Goal: Task Accomplishment & Management: Manage account settings

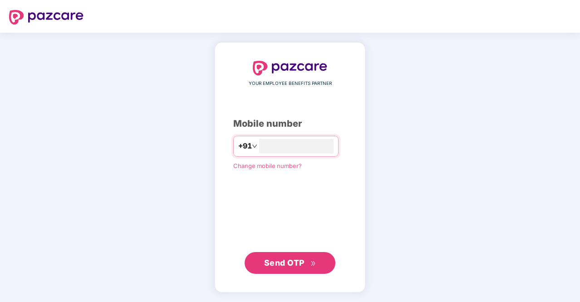
type input "**********"
click at [284, 263] on span "Send OTP" at bounding box center [284, 262] width 40 height 10
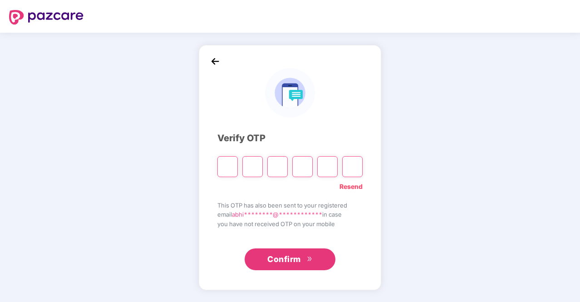
type input "*"
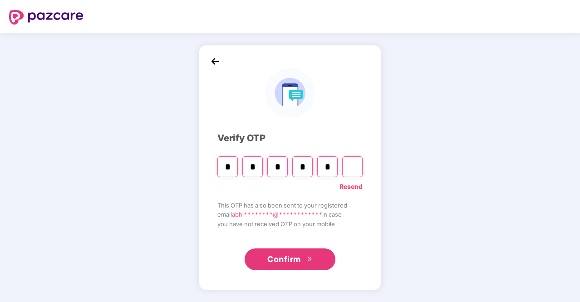
type input "*"
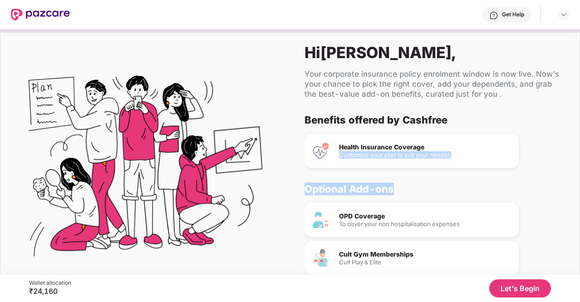
drag, startPoint x: 578, startPoint y: 139, endPoint x: 558, endPoint y: 172, distance: 37.9
click at [558, 172] on div "Hi [PERSON_NAME] , Your corporate insurance policy enrolment window is now live…" at bounding box center [435, 169] width 290 height 281
click at [558, 172] on div "Benefits offered by Cashfree Health Insurance Coverage Customise your plan to s…" at bounding box center [435, 204] width 261 height 181
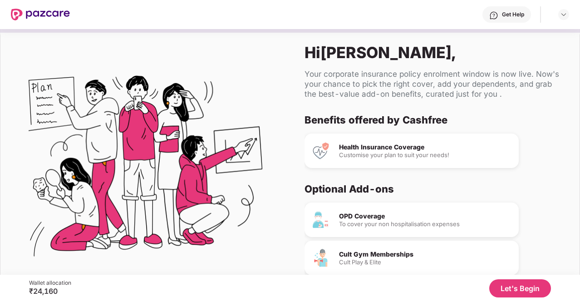
scroll to position [35, 0]
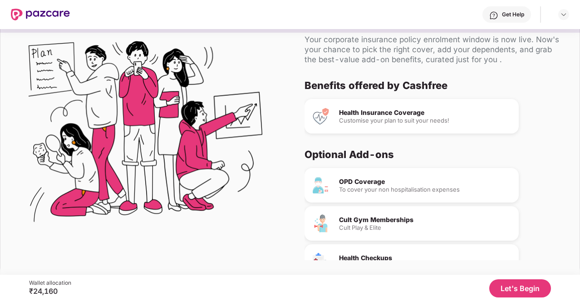
click at [511, 296] on button "Let's Begin" at bounding box center [520, 288] width 62 height 18
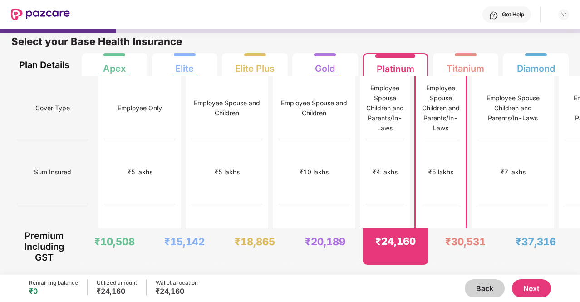
scroll to position [5, 0]
click at [279, 116] on div "Employee Spouse and Children" at bounding box center [314, 108] width 71 height 20
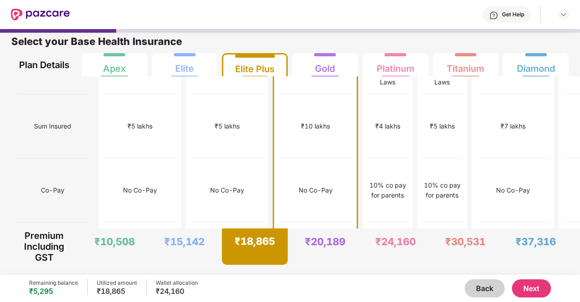
scroll to position [0, 0]
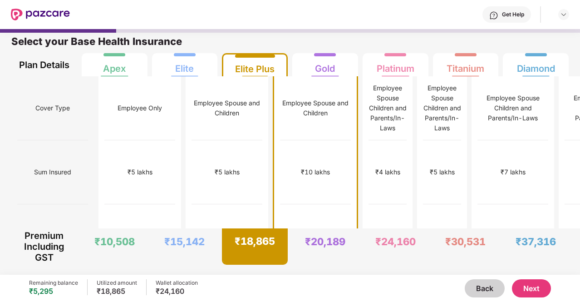
click at [537, 289] on button "Next" at bounding box center [531, 288] width 39 height 18
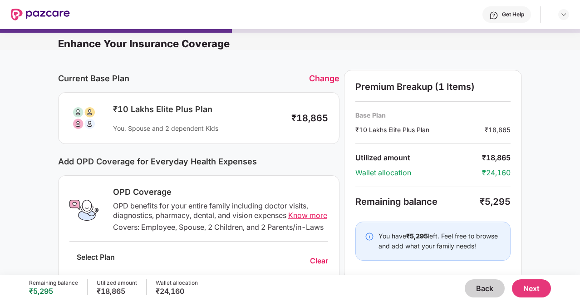
click at [133, 193] on div "OPD Coverage" at bounding box center [220, 192] width 215 height 11
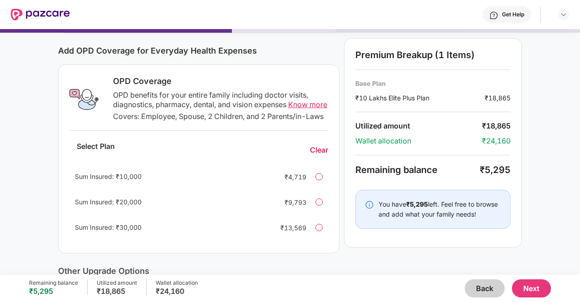
scroll to position [109, 0]
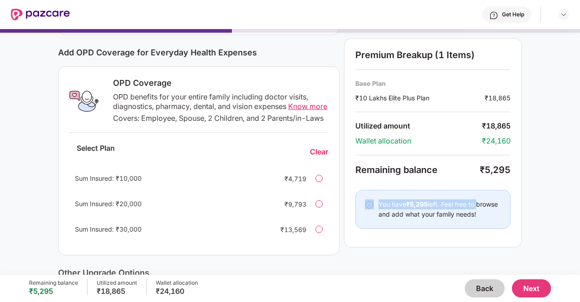
drag, startPoint x: 573, startPoint y: 118, endPoint x: 580, endPoint y: 88, distance: 30.8
click at [580, 88] on div "Enhance Your Insurance Coverage Current Base Plan Change ₹10 Lakhs Elite Plus P…" at bounding box center [290, 152] width 580 height 246
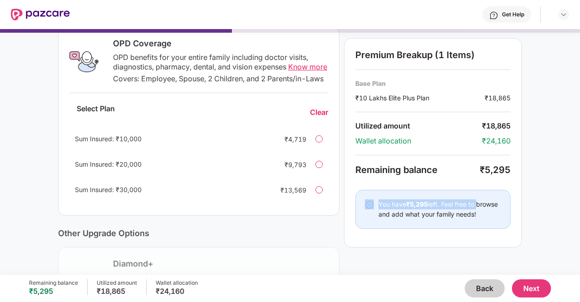
scroll to position [155, 0]
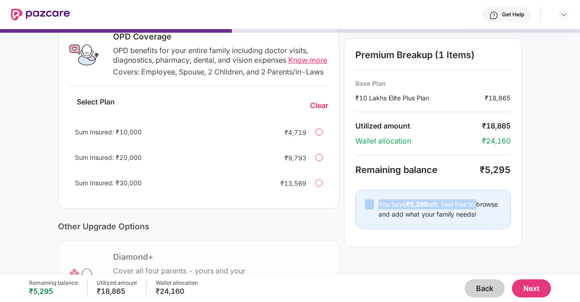
click at [479, 288] on button "Back" at bounding box center [485, 288] width 40 height 18
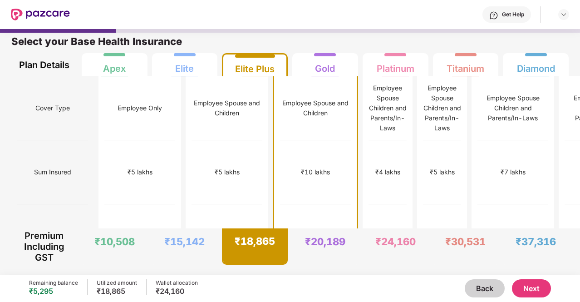
scroll to position [5, 0]
click at [192, 112] on div "Employee Spouse and Children" at bounding box center [227, 108] width 71 height 20
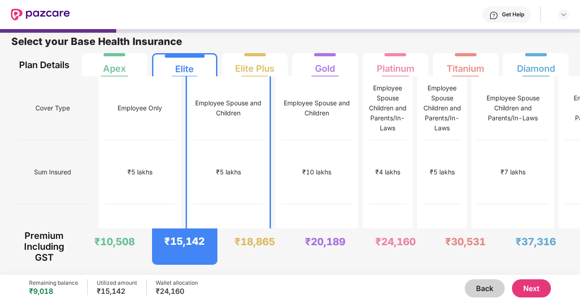
click at [538, 287] on button "Next" at bounding box center [531, 288] width 39 height 18
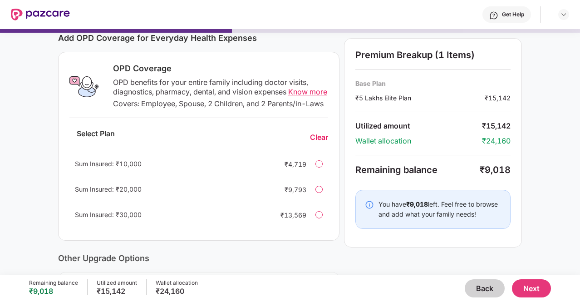
scroll to position [124, 0]
click at [319, 167] on div at bounding box center [319, 163] width 7 height 7
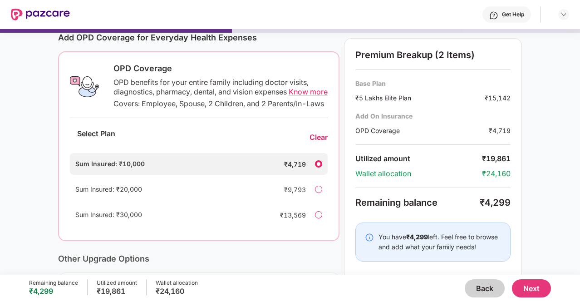
click at [319, 193] on div at bounding box center [318, 189] width 7 height 7
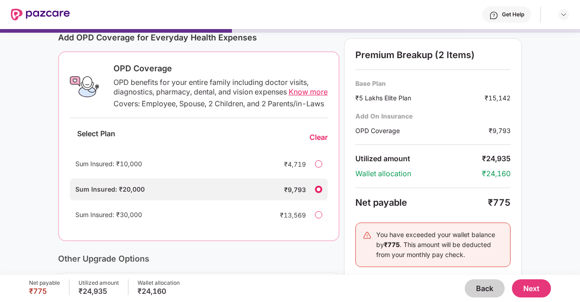
click at [320, 168] on div at bounding box center [318, 163] width 7 height 7
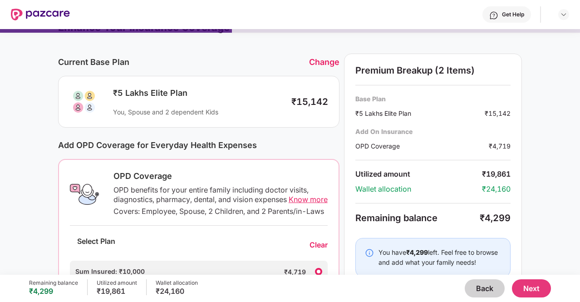
scroll to position [0, 0]
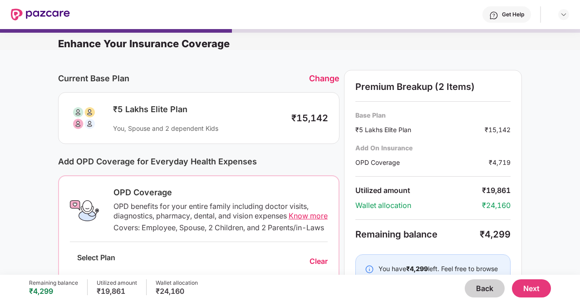
click at [483, 286] on button "Back" at bounding box center [485, 288] width 40 height 18
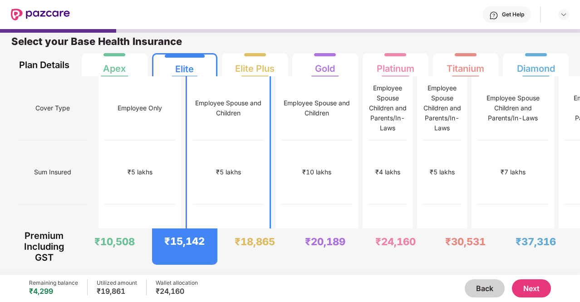
scroll to position [1, 0]
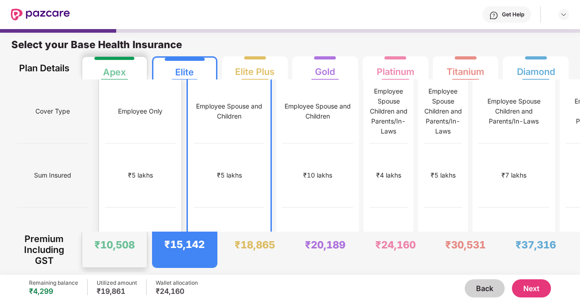
click at [122, 145] on div "₹5 lakhs" at bounding box center [140, 175] width 71 height 64
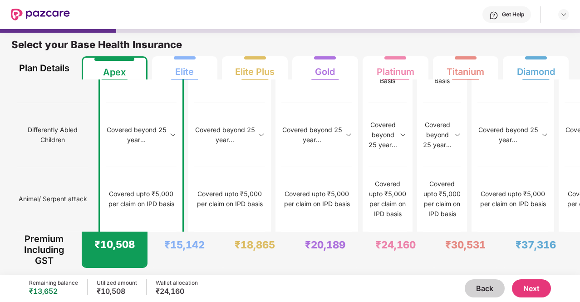
scroll to position [1195, 0]
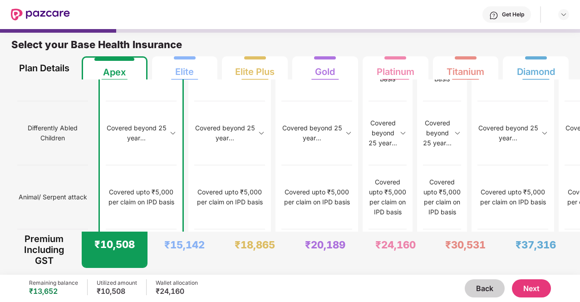
click at [527, 289] on button "Next" at bounding box center [531, 288] width 39 height 18
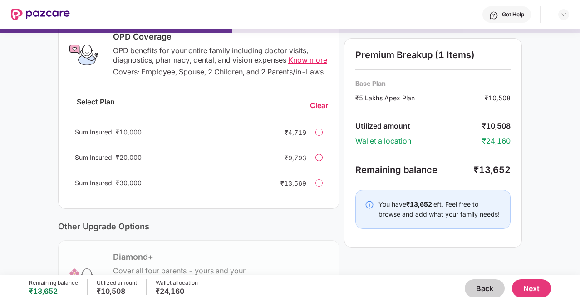
scroll to position [157, 0]
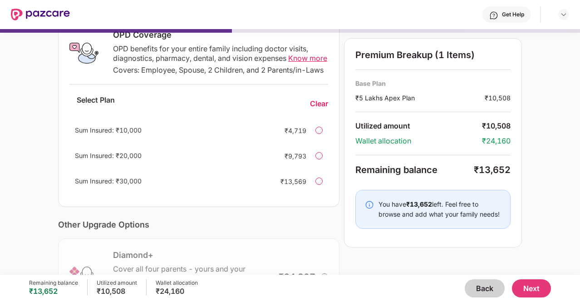
click at [321, 185] on div at bounding box center [319, 181] width 7 height 7
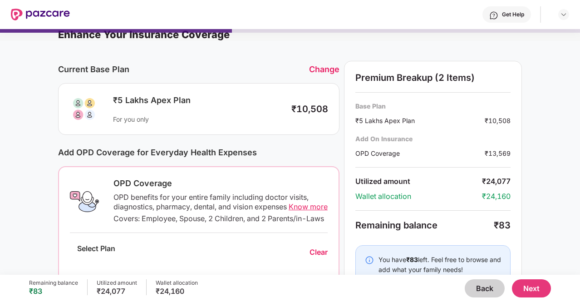
scroll to position [0, 0]
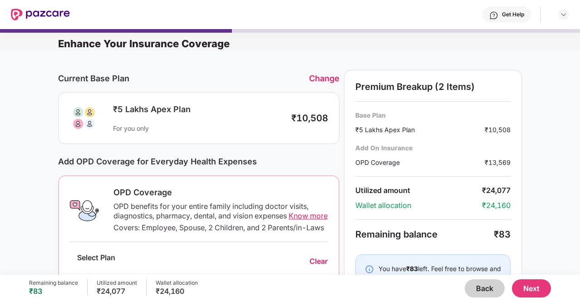
click at [489, 288] on button "Back" at bounding box center [485, 288] width 40 height 18
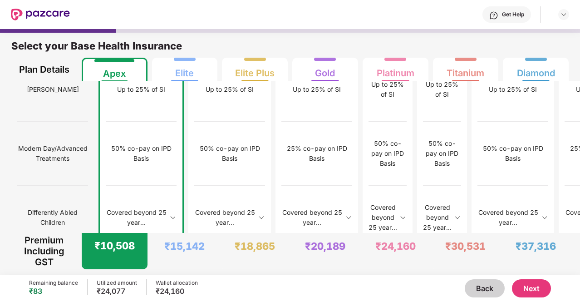
scroll to position [983, 0]
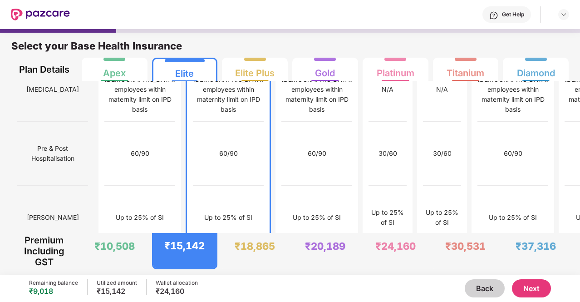
click at [531, 286] on button "Next" at bounding box center [531, 288] width 39 height 18
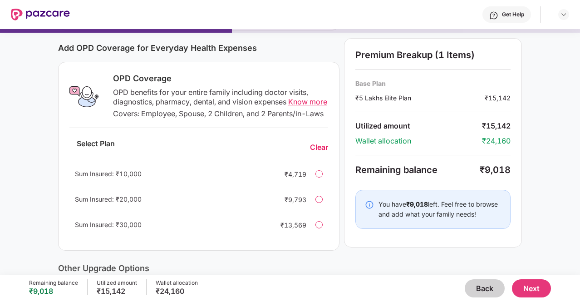
scroll to position [123, 0]
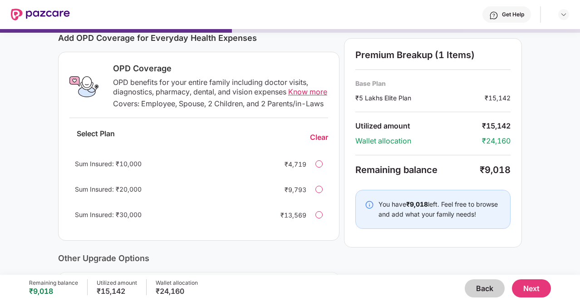
click at [319, 193] on div at bounding box center [319, 189] width 7 height 7
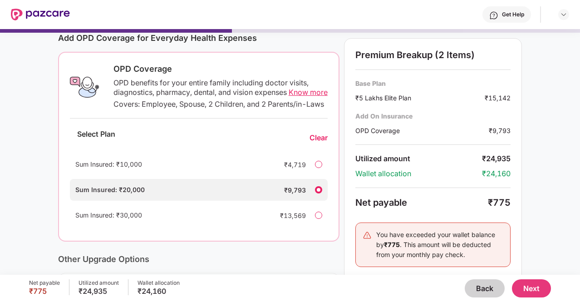
click at [317, 219] on div at bounding box center [318, 215] width 7 height 7
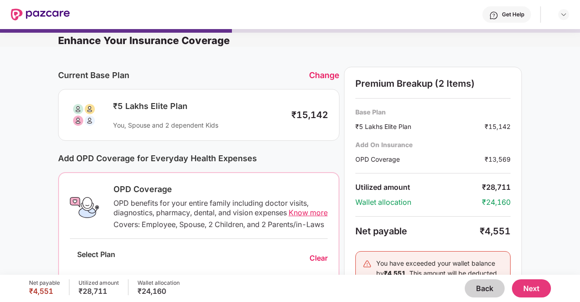
scroll to position [0, 0]
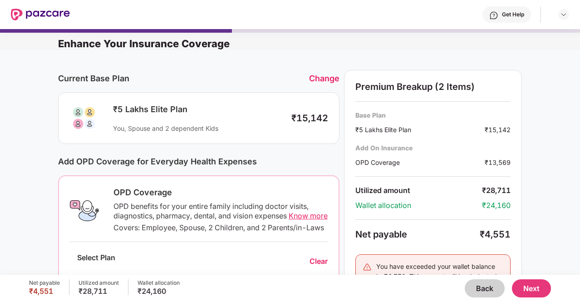
click at [503, 13] on div "Get Help" at bounding box center [513, 14] width 22 height 7
click at [554, 220] on div "Current Base Plan Change ₹5 Lakhs Elite Plan You, Spouse and 2 dependent Kids ₹…" at bounding box center [290, 305] width 580 height 510
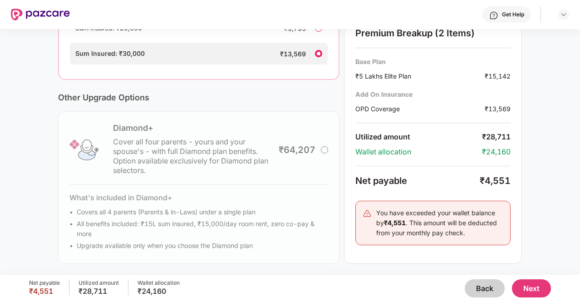
scroll to position [294, 0]
click at [488, 290] on button "Back" at bounding box center [485, 288] width 40 height 18
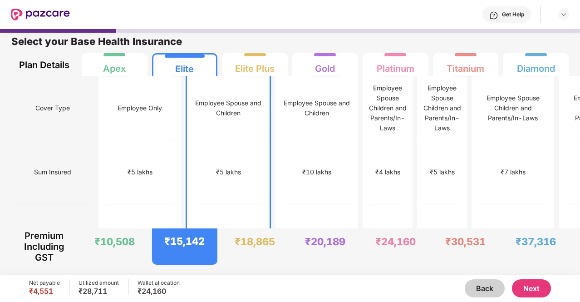
scroll to position [5, 0]
click at [529, 290] on button "Next" at bounding box center [531, 288] width 39 height 18
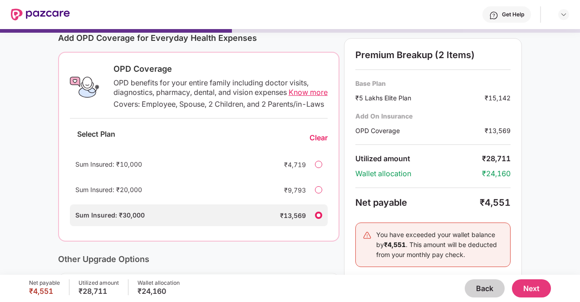
scroll to position [124, 0]
click at [319, 167] on div at bounding box center [318, 163] width 7 height 7
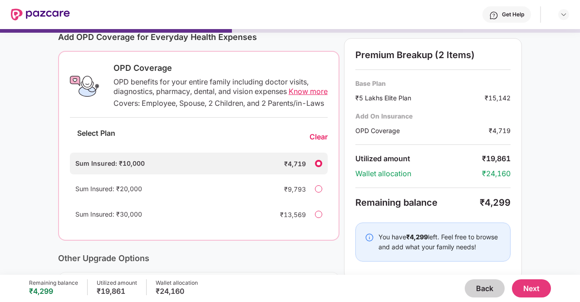
click at [320, 193] on div at bounding box center [318, 188] width 7 height 7
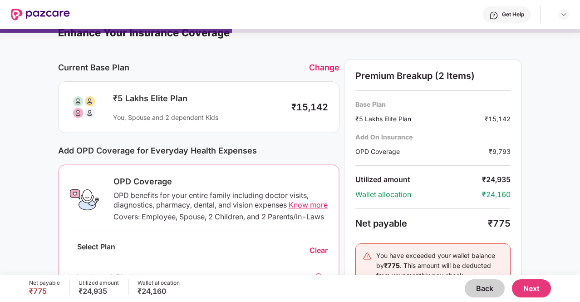
scroll to position [12, 0]
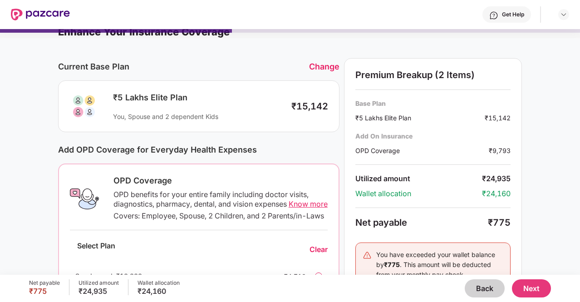
drag, startPoint x: 579, startPoint y: 56, endPoint x: 580, endPoint y: 46, distance: 9.6
click at [580, 46] on div "Enhance Your Insurance Coverage Current Base Plan Change ₹5 Lakhs Elite Plan Yo…" at bounding box center [290, 152] width 580 height 246
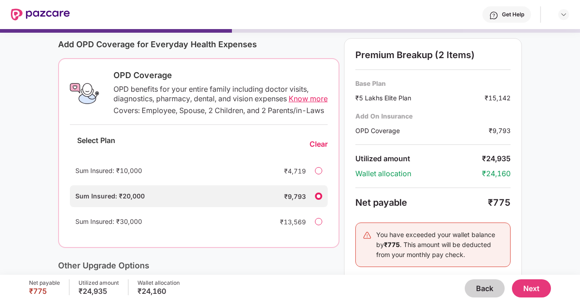
scroll to position [108, 0]
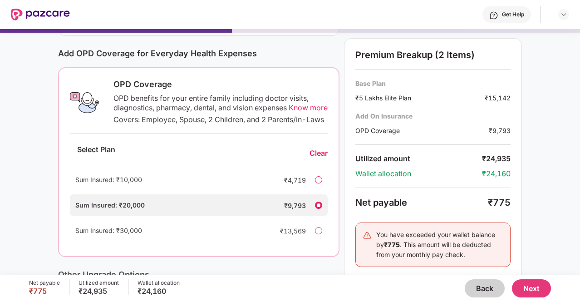
click at [484, 291] on button "Back" at bounding box center [485, 288] width 40 height 18
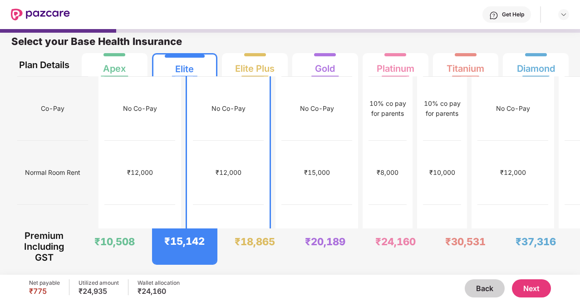
scroll to position [0, 0]
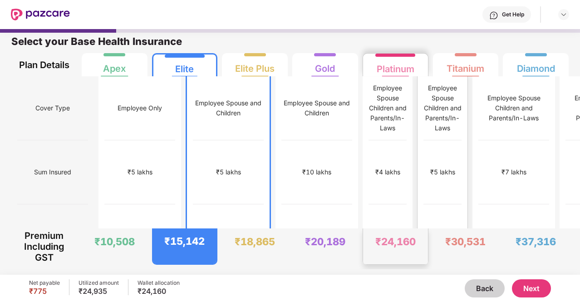
click at [424, 87] on div "Employee Spouse Children and Parents/In-Laws" at bounding box center [443, 108] width 38 height 50
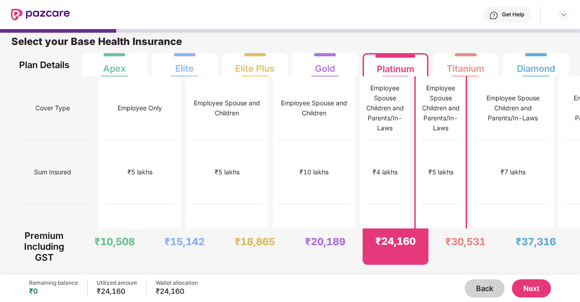
click at [540, 290] on button "Next" at bounding box center [531, 288] width 39 height 18
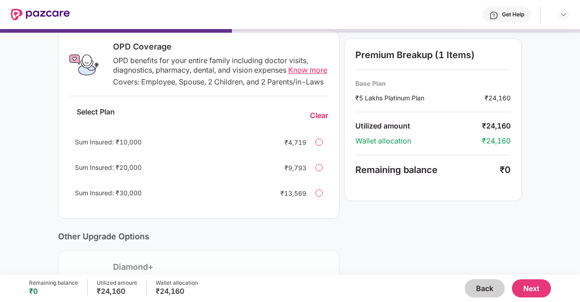
scroll to position [146, 0]
click at [320, 145] on div at bounding box center [319, 141] width 7 height 7
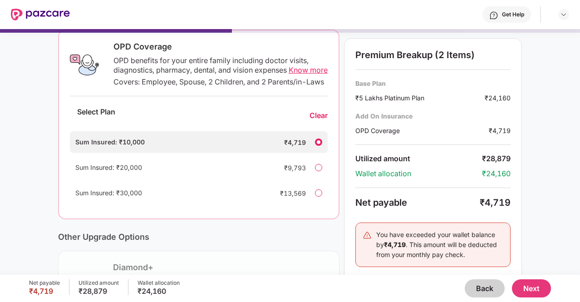
click at [321, 120] on div "Clear" at bounding box center [319, 116] width 18 height 10
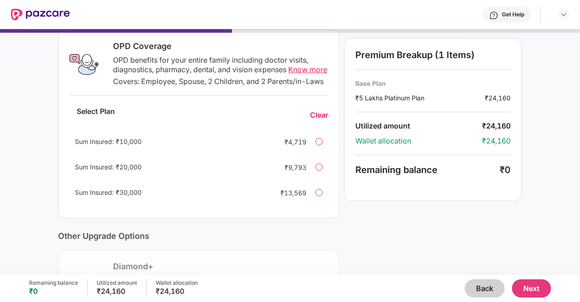
click at [478, 286] on button "Back" at bounding box center [485, 288] width 40 height 18
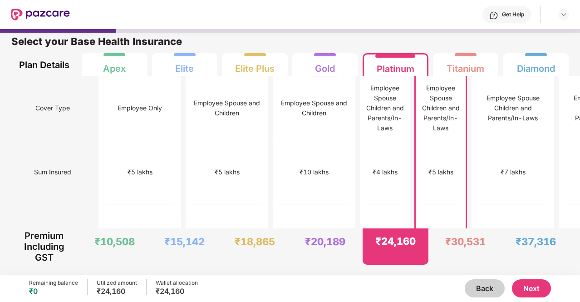
scroll to position [5, 0]
click at [478, 286] on button "Back" at bounding box center [485, 288] width 40 height 18
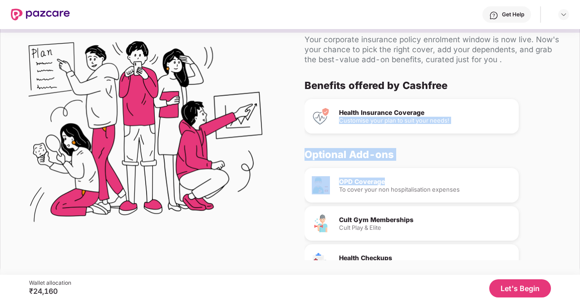
drag, startPoint x: 578, startPoint y: 96, endPoint x: 581, endPoint y: 169, distance: 73.1
click at [580, 169] on html "Get Help Hi [PERSON_NAME] , Your corporate insurance policy enrolment window is…" at bounding box center [290, 151] width 580 height 302
click at [563, 115] on div "Benefits offered by Cashfree Health Insurance Coverage Customise your plan to s…" at bounding box center [435, 169] width 261 height 181
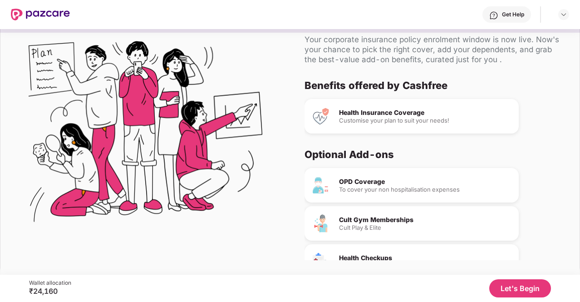
click at [372, 183] on div "OPD Coverage" at bounding box center [425, 181] width 173 height 6
click at [342, 187] on div "To cover your non hospitalisation expenses" at bounding box center [425, 190] width 173 height 6
click at [543, 293] on button "Let's Begin" at bounding box center [520, 288] width 62 height 18
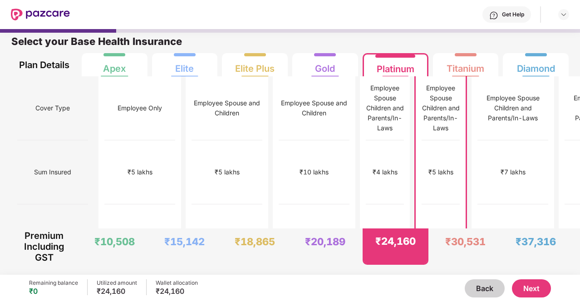
scroll to position [5, 0]
click at [192, 176] on div "₹5 lakhs" at bounding box center [227, 172] width 71 height 64
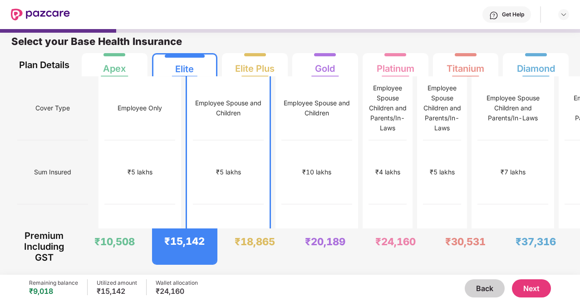
click at [483, 293] on button "Back" at bounding box center [485, 288] width 40 height 18
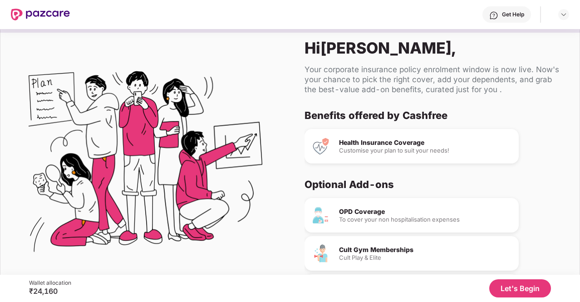
scroll to position [35, 0]
